Goal: Browse casually: Explore the website without a specific task or goal

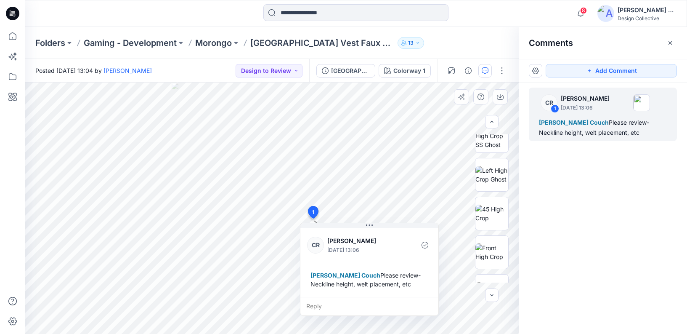
scroll to position [147, 0]
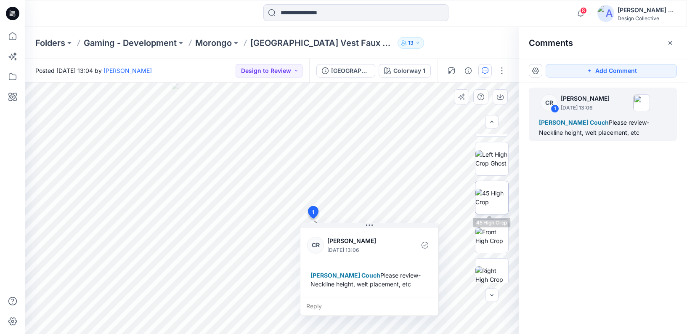
click at [497, 200] on img at bounding box center [492, 198] width 33 height 18
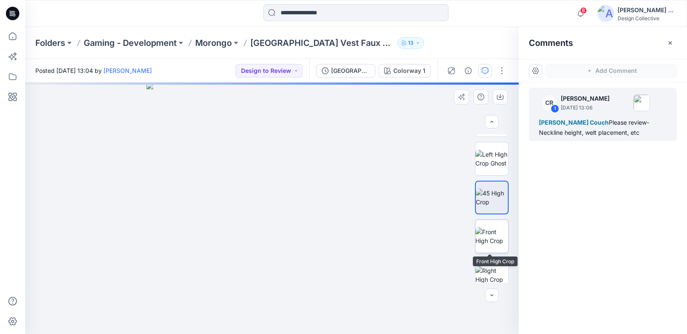
click at [494, 235] on img at bounding box center [492, 236] width 33 height 18
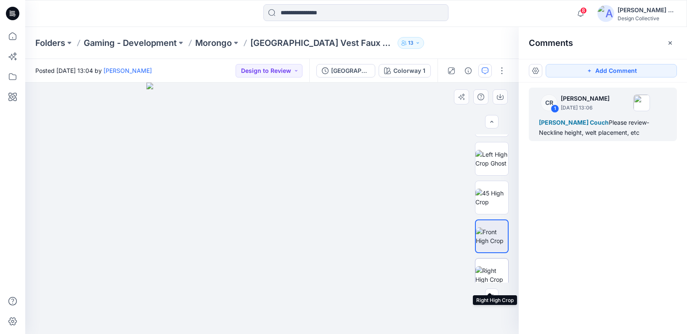
click at [491, 270] on img at bounding box center [492, 275] width 33 height 18
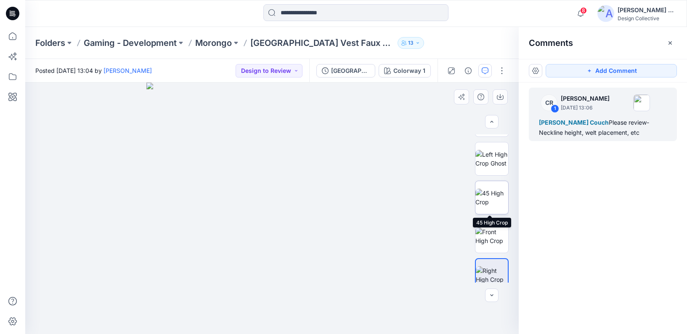
click at [494, 202] on img at bounding box center [492, 198] width 33 height 18
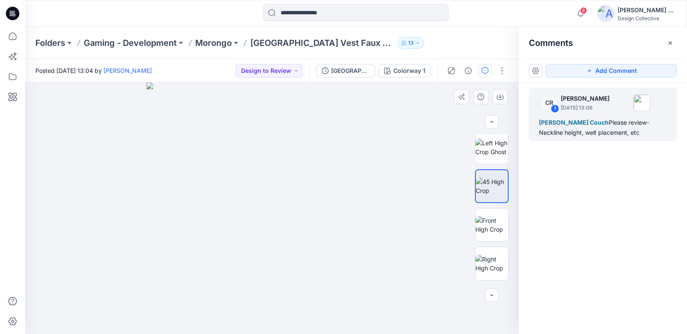
scroll to position [176, 0]
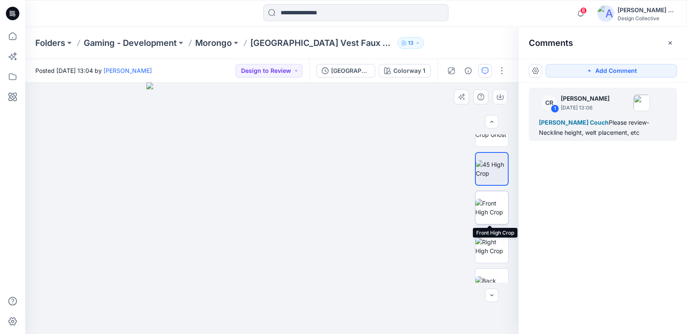
click at [497, 211] on img at bounding box center [492, 208] width 33 height 18
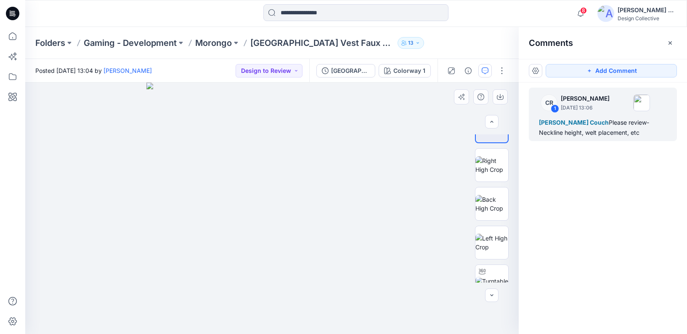
scroll to position [261, 0]
click at [495, 205] on img at bounding box center [492, 200] width 33 height 18
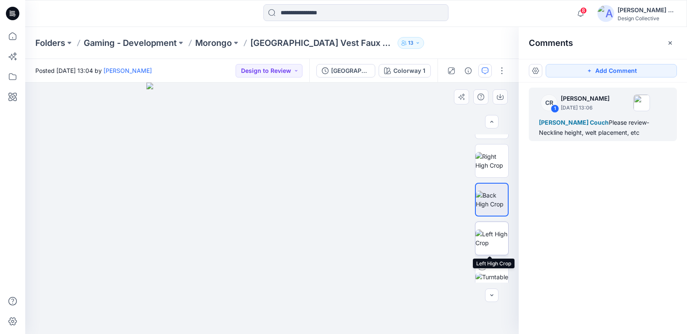
click at [492, 241] on img at bounding box center [492, 238] width 33 height 18
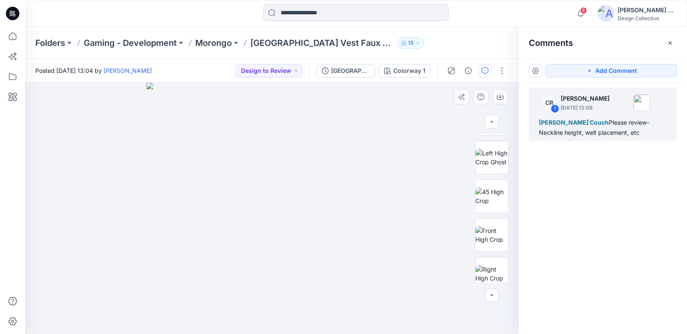
scroll to position [147, 0]
click at [491, 234] on img at bounding box center [492, 236] width 33 height 18
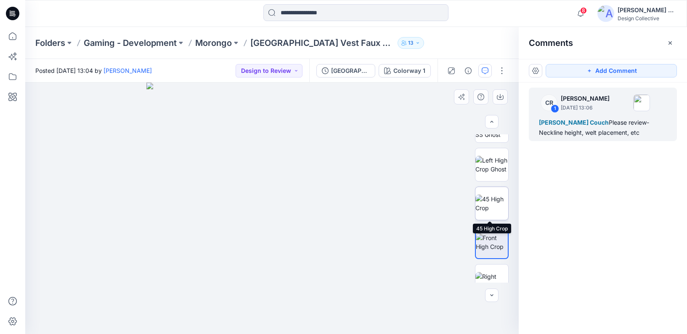
click at [492, 202] on img at bounding box center [492, 203] width 33 height 18
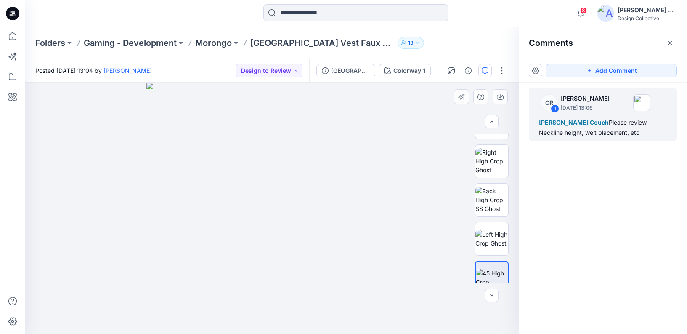
scroll to position [64, 0]
click at [493, 233] on img at bounding box center [492, 242] width 33 height 18
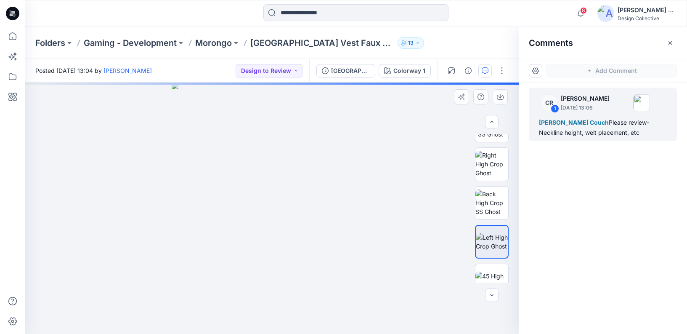
scroll to position [0, 0]
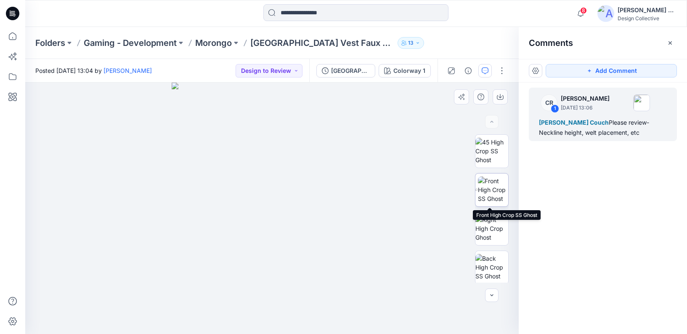
click at [492, 186] on img at bounding box center [493, 189] width 30 height 27
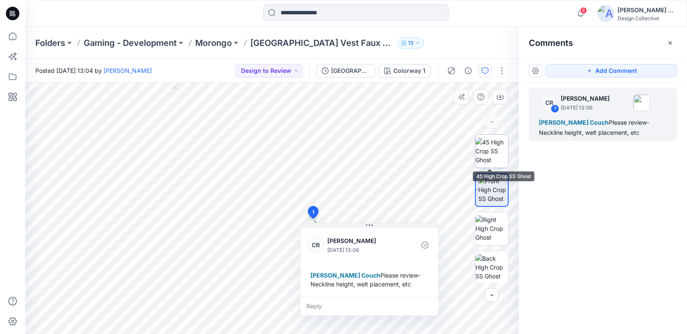
click at [491, 156] on img at bounding box center [492, 151] width 33 height 27
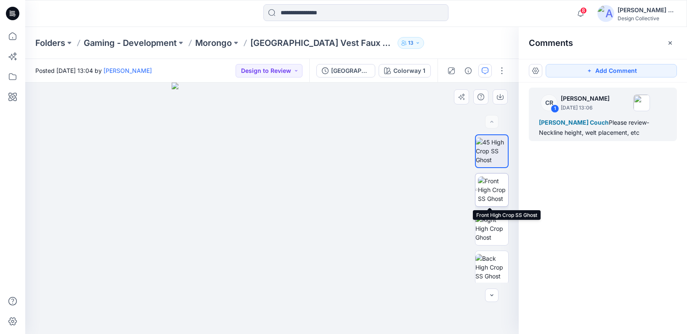
click at [488, 194] on img at bounding box center [493, 189] width 30 height 27
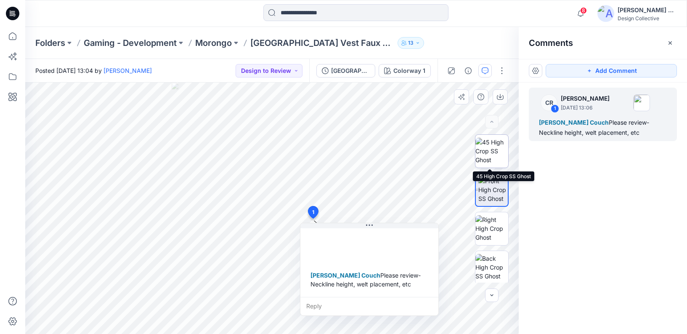
click at [492, 155] on img at bounding box center [492, 151] width 33 height 27
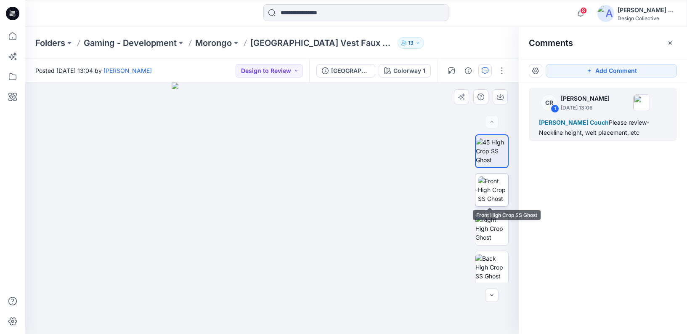
click at [487, 184] on img at bounding box center [493, 189] width 30 height 27
